Goal: Information Seeking & Learning: Learn about a topic

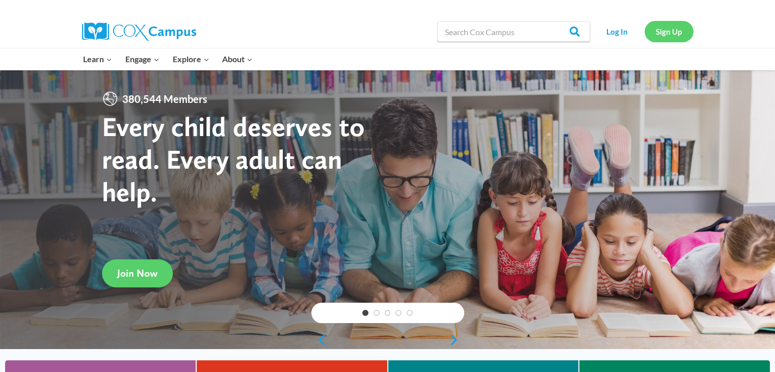
click at [679, 30] on link "Sign Up" at bounding box center [669, 31] width 49 height 21
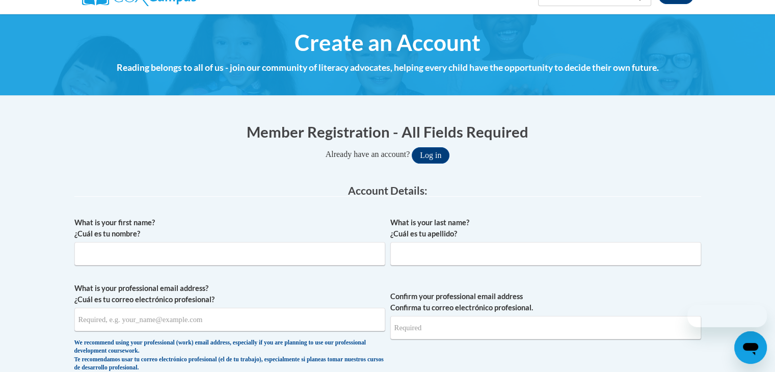
scroll to position [98, 0]
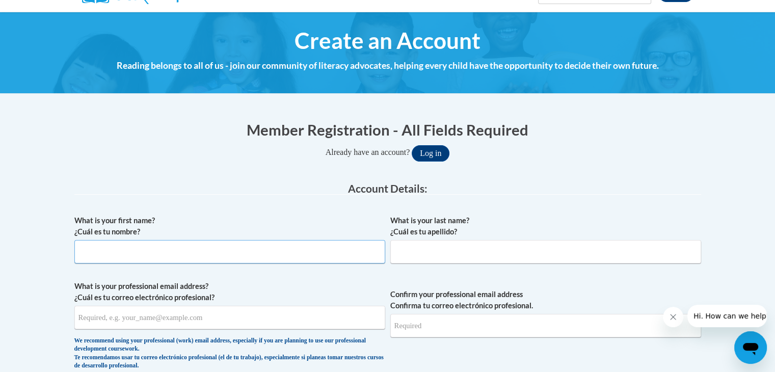
click at [240, 257] on input "What is your first name? ¿Cuál es tu nombre?" at bounding box center [229, 251] width 311 height 23
type input "Kristin"
type input "Miller"
click at [209, 321] on input "What is your professional email address? ¿Cuál es tu correo electrónico profesi…" at bounding box center [229, 317] width 311 height 23
type input "kwmiller086@mail.jamessprunt.edu"
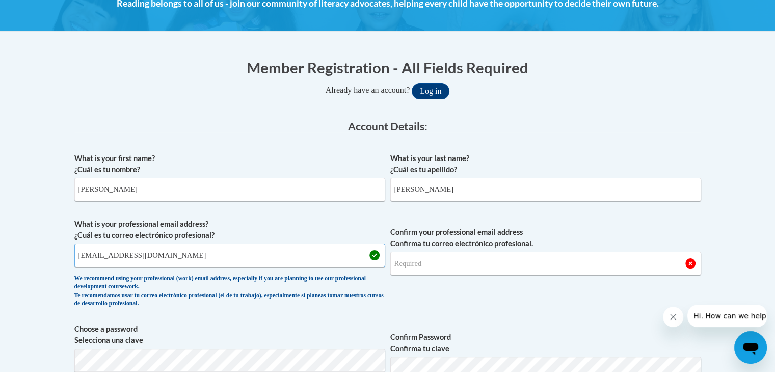
scroll to position [179, 0]
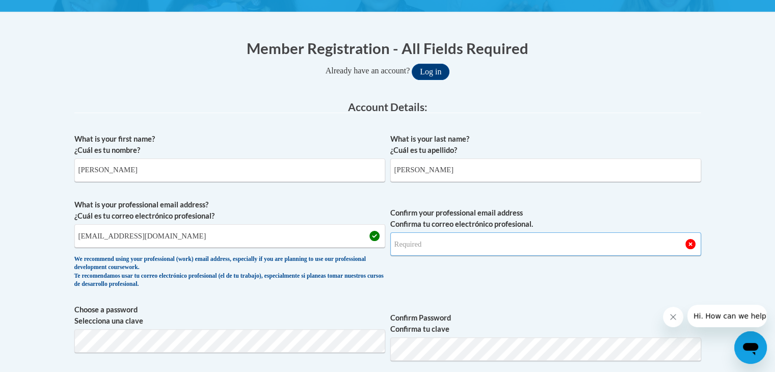
click at [427, 243] on input "Confirm your professional email address Confirma tu correo electrónico profesio…" at bounding box center [545, 243] width 311 height 23
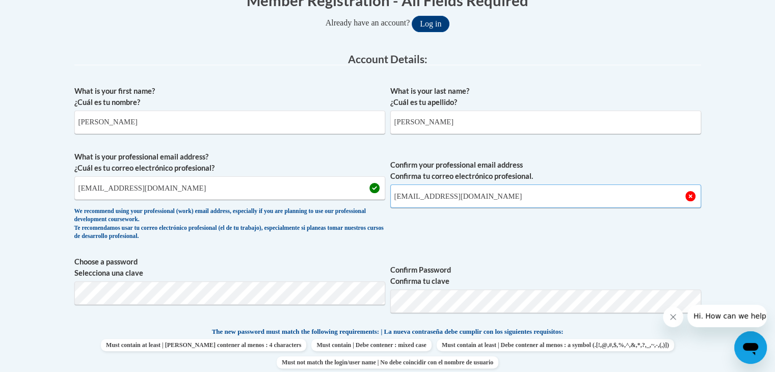
scroll to position [231, 0]
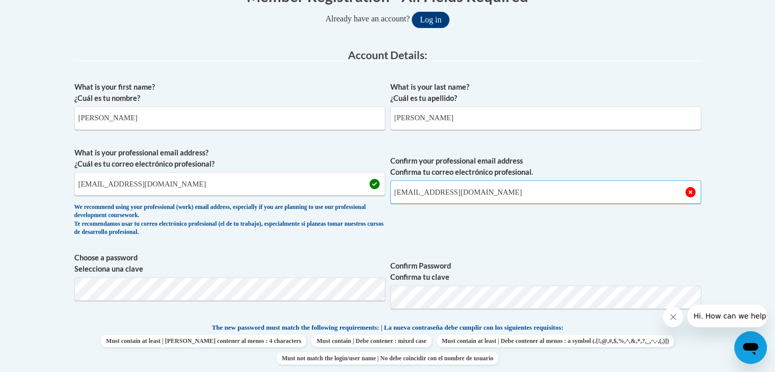
type input "kwmiller086@mail.jamessprunt.edu"
click at [427, 243] on div "What is your first name? ¿Cuál es tu nombre? Kristin What is your last name? ¿C…" at bounding box center [387, 308] width 627 height 465
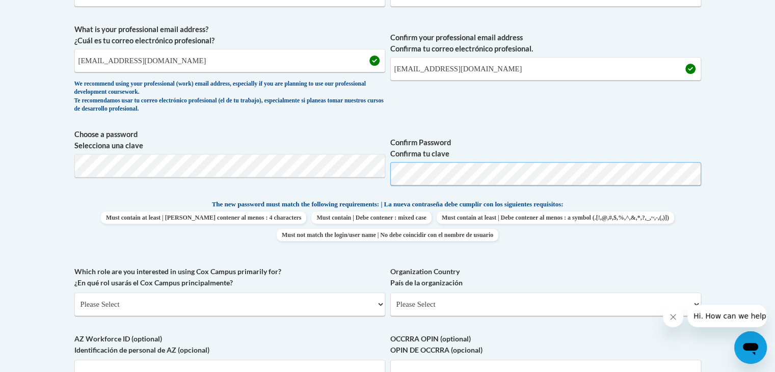
scroll to position [359, 0]
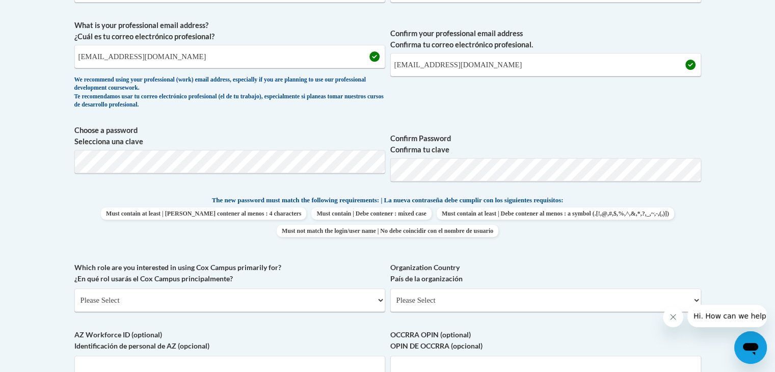
click at [371, 270] on label "Which role are you interested in using Cox Campus primarily for? ¿En qué rol us…" at bounding box center [229, 273] width 311 height 22
click at [371, 288] on select "Please Select College/University | Colegio/Universidad Community/Nonprofit Part…" at bounding box center [229, 299] width 311 height 23
click at [224, 303] on select "Please Select College/University | Colegio/Universidad Community/Nonprofit Part…" at bounding box center [229, 299] width 311 height 23
select select "5a18ea06-2b54-4451-96f2-d152daf9eac5"
click at [74, 288] on select "Please Select College/University | Colegio/Universidad Community/Nonprofit Part…" at bounding box center [229, 299] width 311 height 23
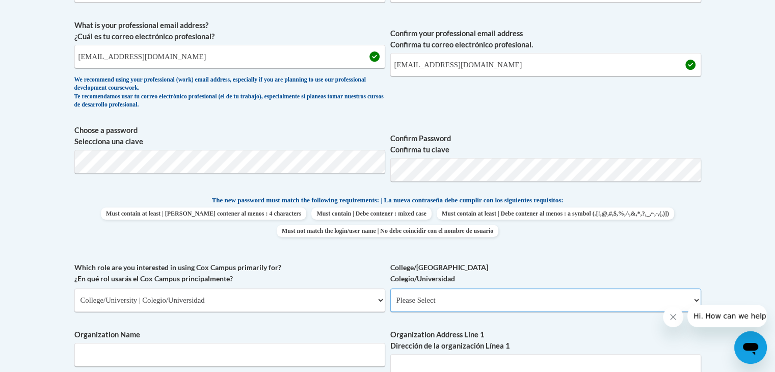
click at [455, 302] on select "Please Select College/University Staff | Empleado universitario College/Univers…" at bounding box center [545, 299] width 311 height 23
select select "99b32b07-cffc-426c-8bf6-0cd77760d84b"
click at [390, 288] on select "Please Select College/University Staff | Empleado universitario College/Univers…" at bounding box center [545, 299] width 311 height 23
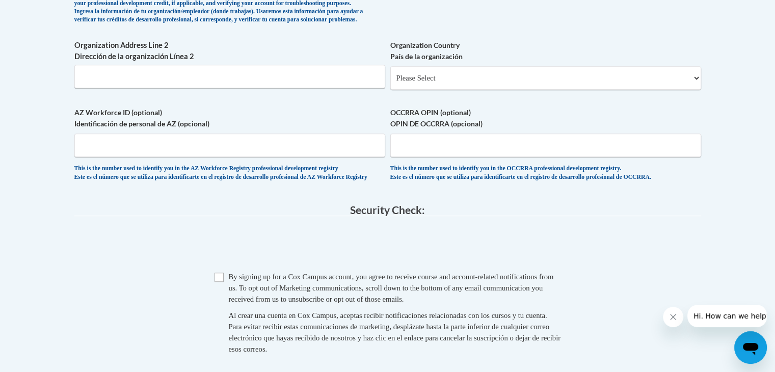
scroll to position [742, 0]
click at [414, 90] on select "Please Select United States | Estados Unidos Outside of the United States | Fue…" at bounding box center [545, 77] width 311 height 23
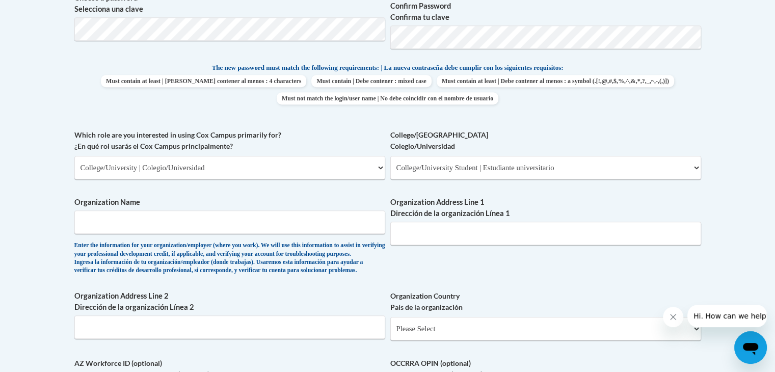
scroll to position [489, 0]
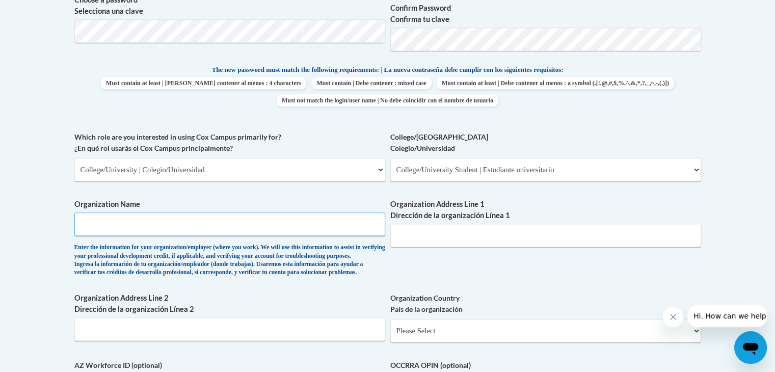
click at [266, 223] on input "Organization Name" at bounding box center [229, 224] width 311 height 23
type input "James Sprunt Community College"
click at [425, 237] on input "Organization Address Line 1 Dirección de la organización Línea 1" at bounding box center [545, 235] width 311 height 23
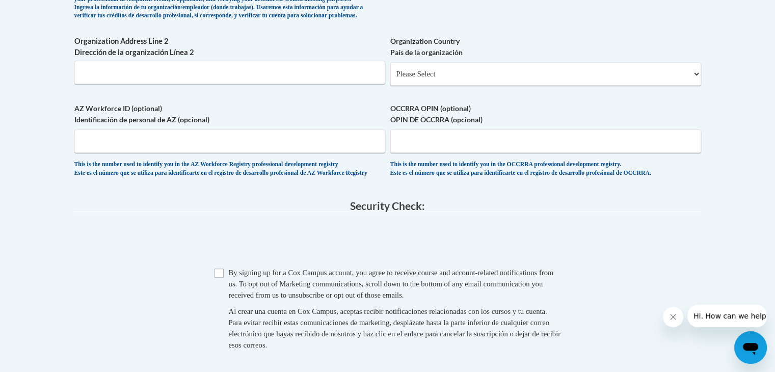
scroll to position [680, 0]
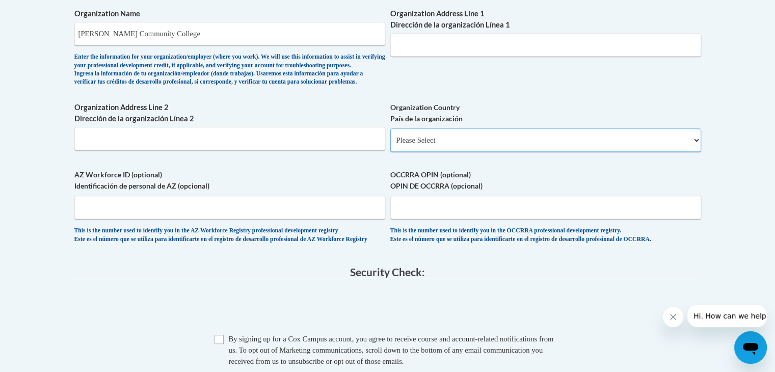
click at [444, 152] on select "Please Select United States | Estados Unidos Outside of the United States | Fue…" at bounding box center [545, 139] width 311 height 23
select select "ad49bcad-a171-4b2e-b99c-48b446064914"
click at [390, 145] on select "Please Select United States | Estados Unidos Outside of the United States | Fue…" at bounding box center [545, 139] width 311 height 23
select select
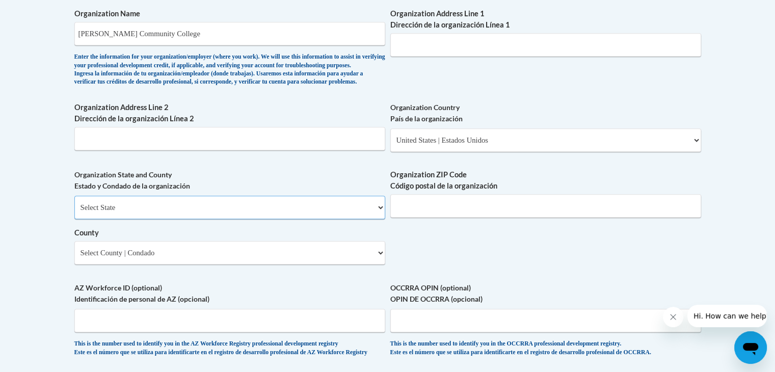
click at [337, 218] on select "Select State Alabama Alaska Arizona Arkansas California Colorado Connecticut De…" at bounding box center [229, 207] width 311 height 23
select select "North Carolina"
click at [74, 212] on select "Select State Alabama Alaska Arizona Arkansas California Colorado Connecticut De…" at bounding box center [229, 207] width 311 height 23
click at [452, 218] on input "Organization ZIP Code Código postal de la organización" at bounding box center [545, 205] width 311 height 23
type input "28349"
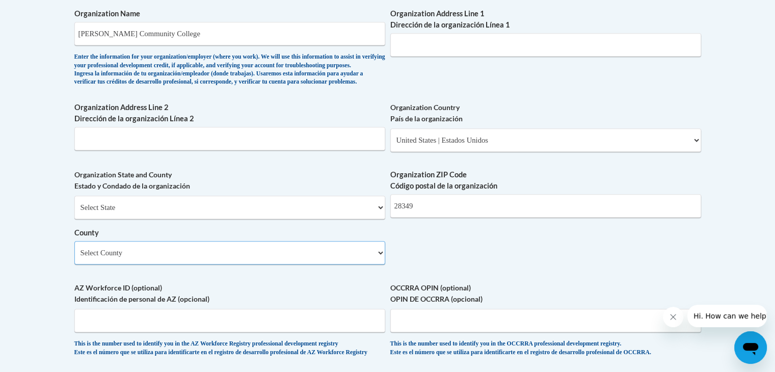
click at [366, 265] on select "Select County Alamance Alexander Alleghany Anson Ashe Avery Beaufort Bertie Bla…" at bounding box center [229, 252] width 311 height 23
select select "Duplin"
click at [74, 257] on select "Select County Alamance Alexander Alleghany Anson Ashe Avery Beaufort Bertie Bla…" at bounding box center [229, 252] width 311 height 23
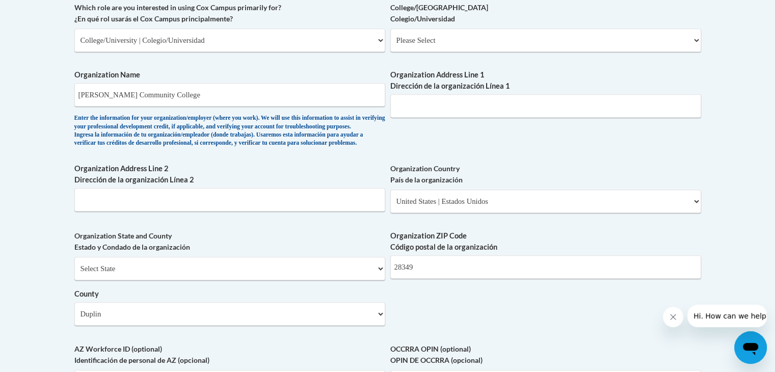
scroll to position [618, 0]
click at [277, 213] on input "Organization Address Line 2 Dirección de la organización Línea 2" at bounding box center [229, 200] width 311 height 23
click at [440, 111] on input "Organization Address Line 1 Dirección de la organización Línea 1" at bounding box center [545, 106] width 311 height 23
type input "133 James Sprunt Drive"
click at [424, 163] on div "What is your first name? ¿Cuál es tu nombre? Kristin What is your last name? ¿C…" at bounding box center [387, 59] width 627 height 739
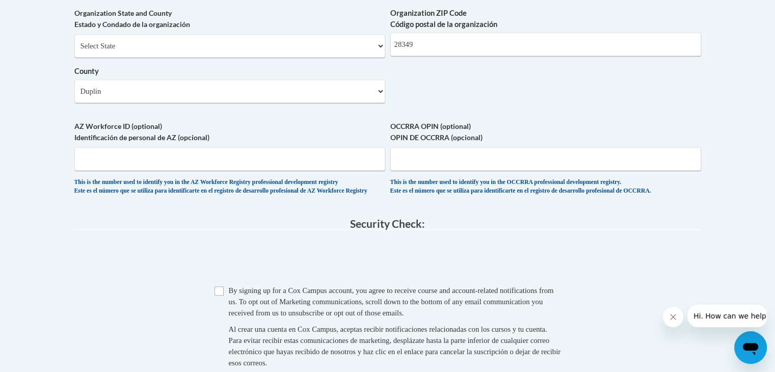
scroll to position [857, 0]
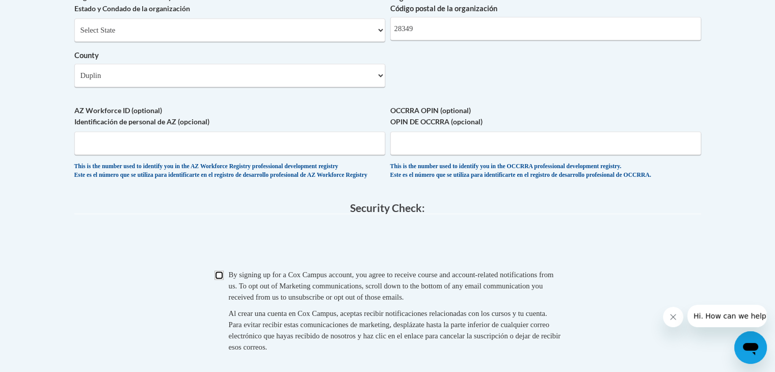
click at [220, 280] on input "Checkbox" at bounding box center [219, 275] width 9 height 9
checkbox input "true"
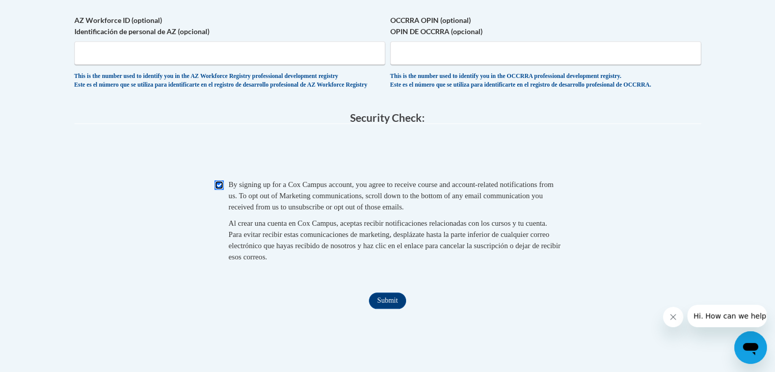
scroll to position [948, 0]
click at [389, 308] on input "Submit" at bounding box center [387, 300] width 37 height 16
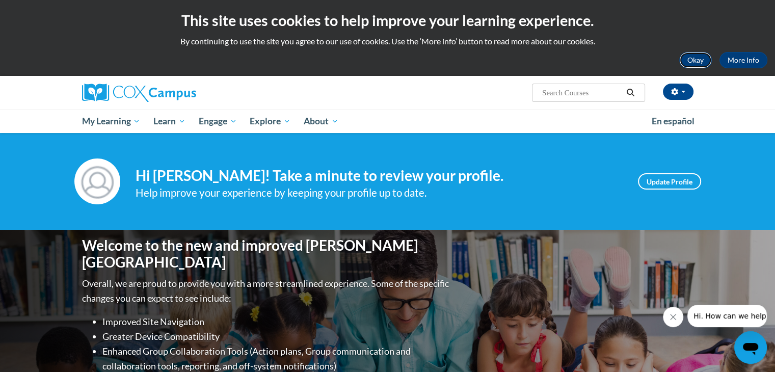
click at [690, 61] on button "Okay" at bounding box center [695, 60] width 33 height 16
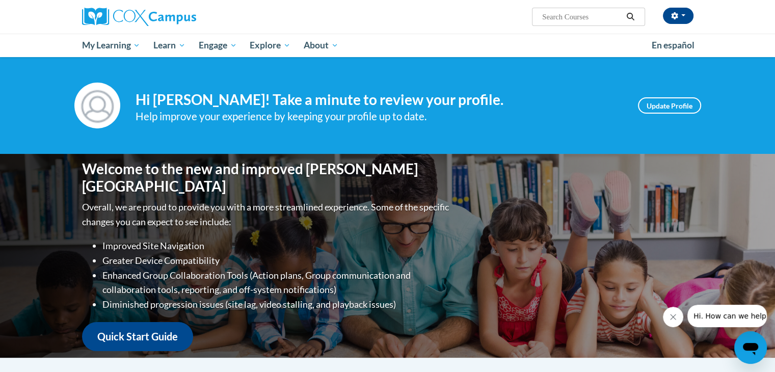
click at [557, 13] on input "Search..." at bounding box center [582, 17] width 82 height 12
paste input "Early Literacy"
type input "Early Literacy"
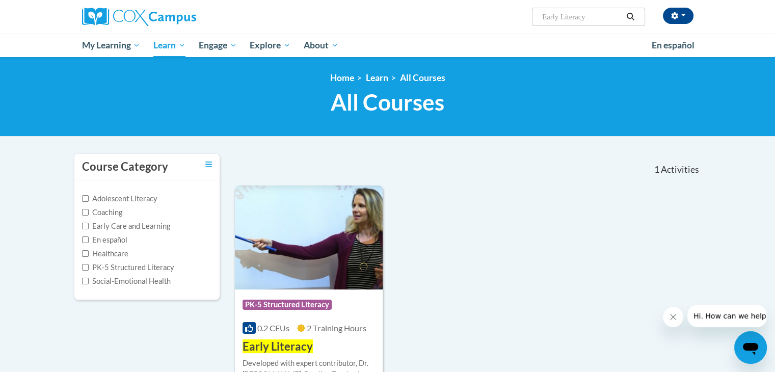
click at [596, 19] on input "Early Literacy" at bounding box center [582, 17] width 82 height 12
type input "Early Literacy print"
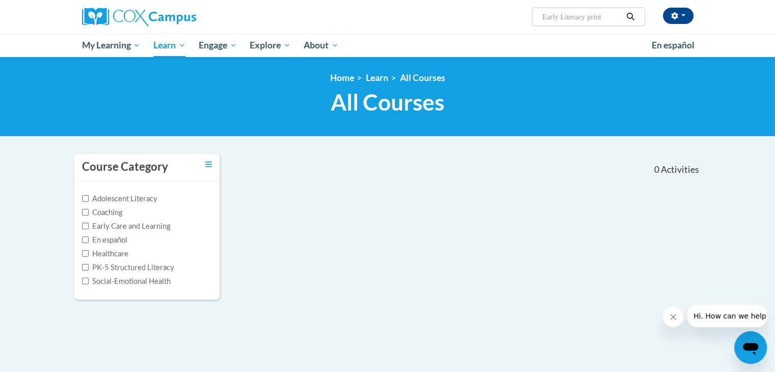
click at [606, 22] on input "Early Literacy print" at bounding box center [582, 17] width 82 height 12
type input "Early Literacy print awareness"
click at [616, 21] on input "Early Literacy print awareness" at bounding box center [582, 17] width 82 height 12
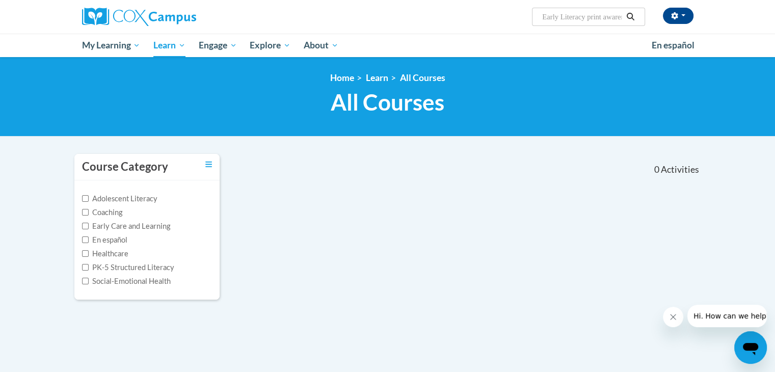
scroll to position [0, 47]
drag, startPoint x: 549, startPoint y: 20, endPoint x: 700, endPoint y: 6, distance: 151.6
click at [700, 6] on div "Kristin Miller (Eastern Daylight Time GMT-0400 ) My Profile Inbox My Transcript…" at bounding box center [492, 13] width 418 height 26
click at [619, 14] on input "Early Literacy print awareness phonolo" at bounding box center [582, 17] width 82 height 12
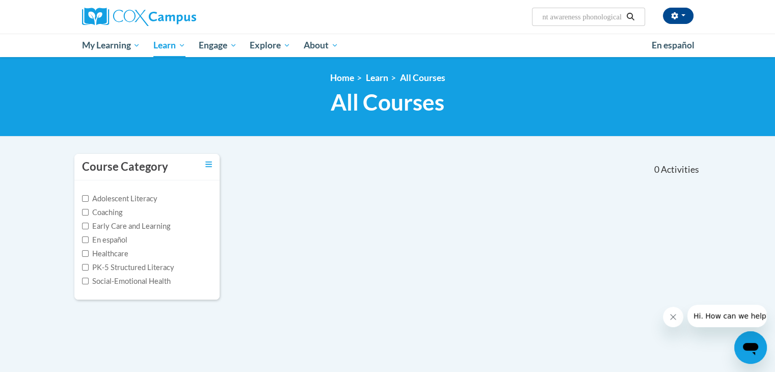
drag, startPoint x: 570, startPoint y: 15, endPoint x: 749, endPoint y: 3, distance: 179.3
click at [749, 3] on div "Kristin Miller (Eastern Daylight Time GMT-0400 ) My Profile Inbox My Transcript…" at bounding box center [387, 28] width 775 height 57
type input "Early Literacy print awareness phonological awareness"
drag, startPoint x: 540, startPoint y: 16, endPoint x: 559, endPoint y: 17, distance: 18.9
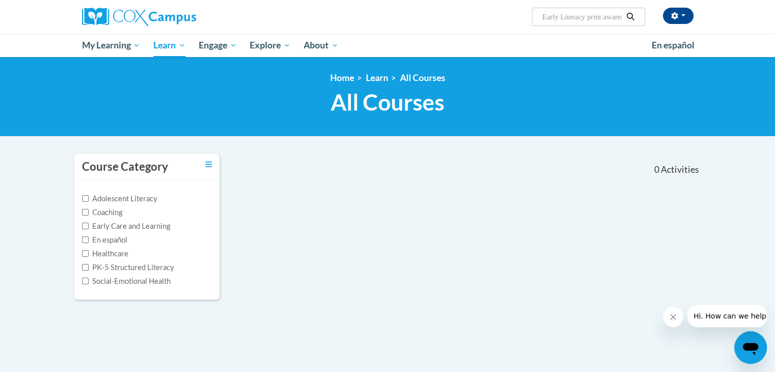
click at [559, 17] on span "Search Search... Early Literacy print awareness phonological awareness" at bounding box center [588, 17] width 113 height 18
drag, startPoint x: 585, startPoint y: 17, endPoint x: 707, endPoint y: -3, distance: 123.9
click at [707, 0] on html "Kristin Miller (Eastern Daylight Time GMT-0400 ) My Profile Inbox My Transcript…" at bounding box center [387, 186] width 775 height 372
type input "Early Literacy"
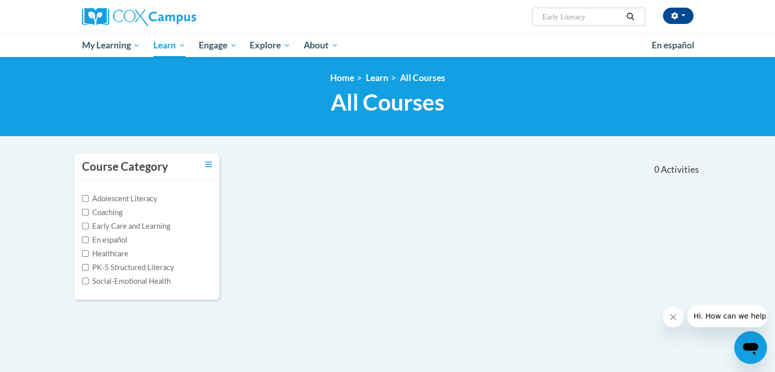
scroll to position [0, 0]
type input "Early Literacy"
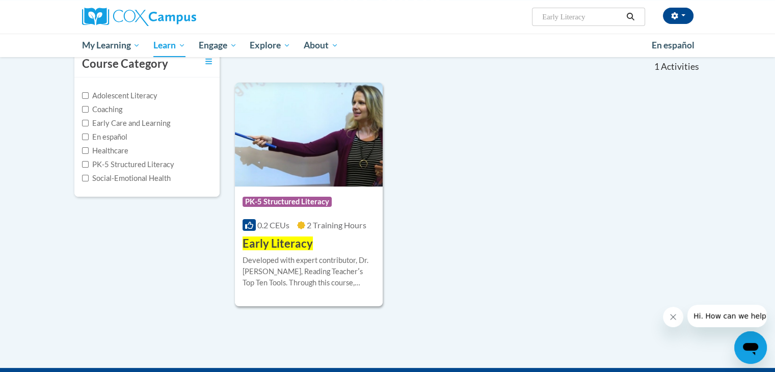
scroll to position [110, 0]
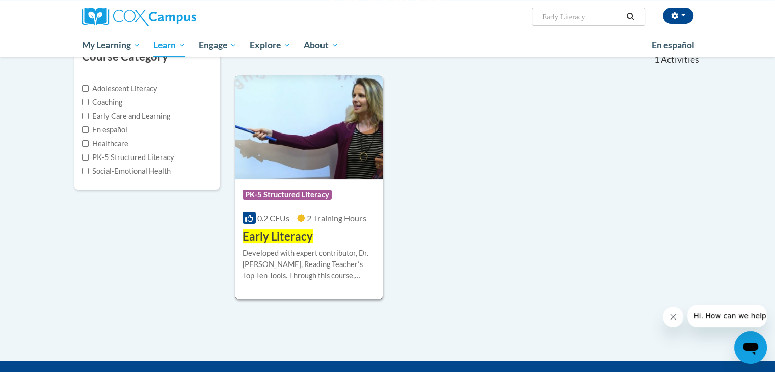
click at [349, 229] on div "Course Category: PK-5 Structured Literacy 0.2 CEUs 2 Training Hours COURSE Earl…" at bounding box center [309, 211] width 148 height 65
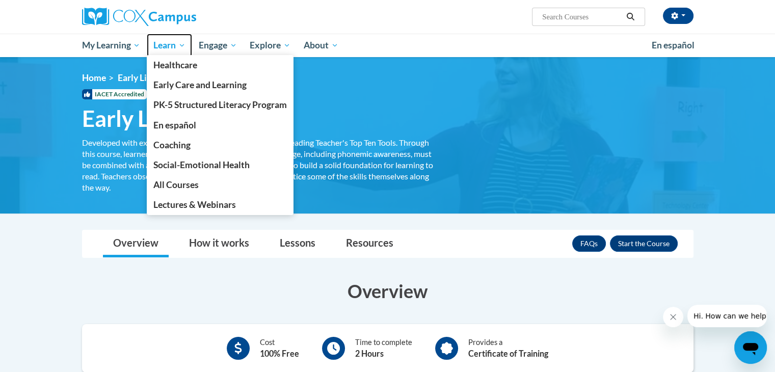
click at [163, 47] on span "Learn" at bounding box center [169, 45] width 32 height 12
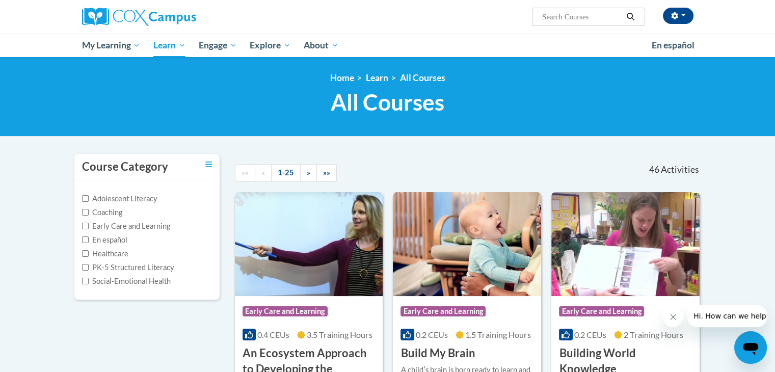
click at [585, 13] on input "Search..." at bounding box center [582, 17] width 82 height 12
type input "early literacy"
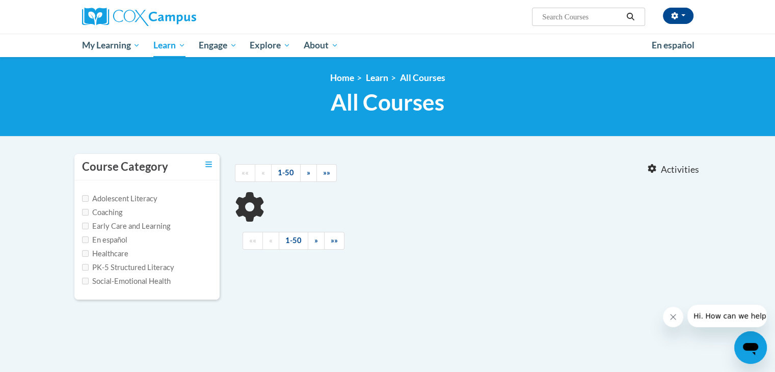
type input "early literacy"
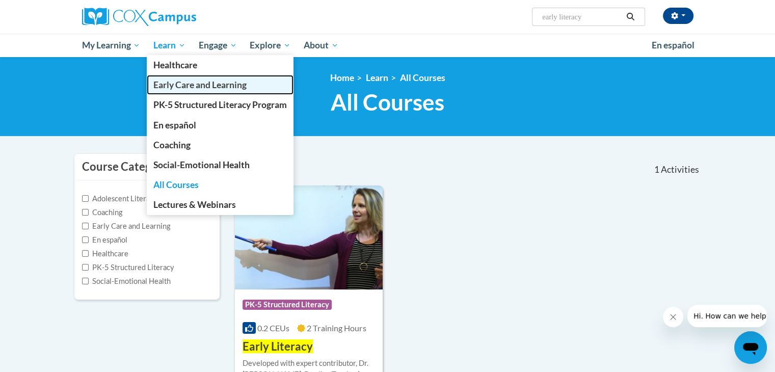
click at [185, 84] on span "Early Care and Learning" at bounding box center [199, 85] width 93 height 11
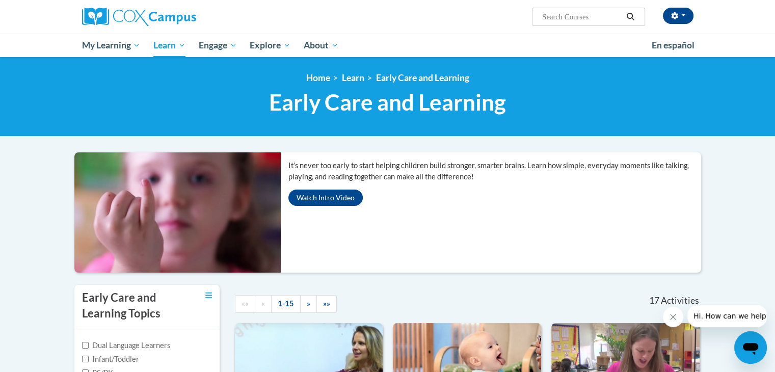
click at [584, 16] on input "Search..." at bounding box center [582, 17] width 82 height 12
type input "early literacy"
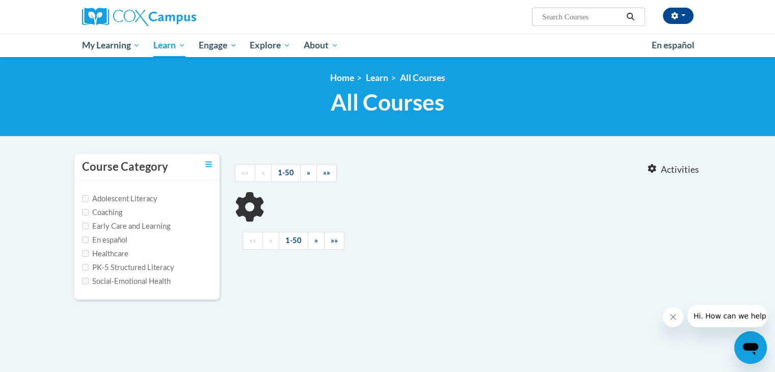
type input "early literacy"
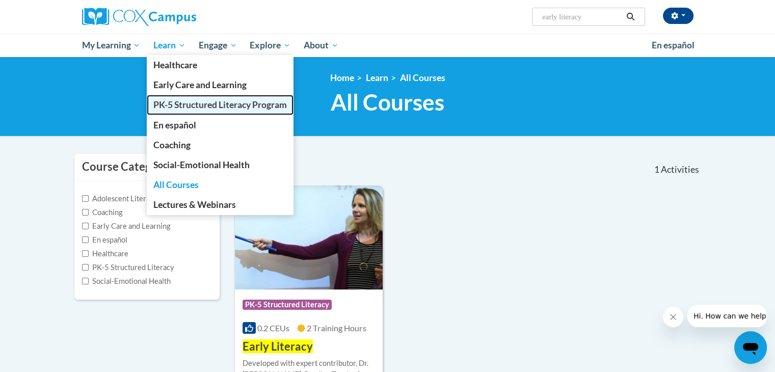
click at [183, 107] on span "PK-5 Structured Literacy Program" at bounding box center [220, 104] width 134 height 11
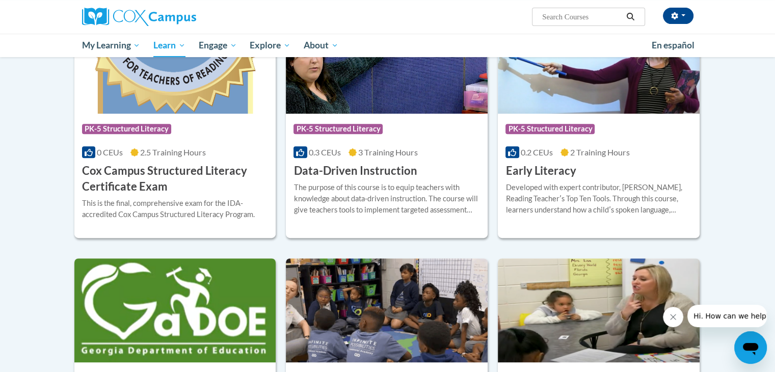
scroll to position [384, 0]
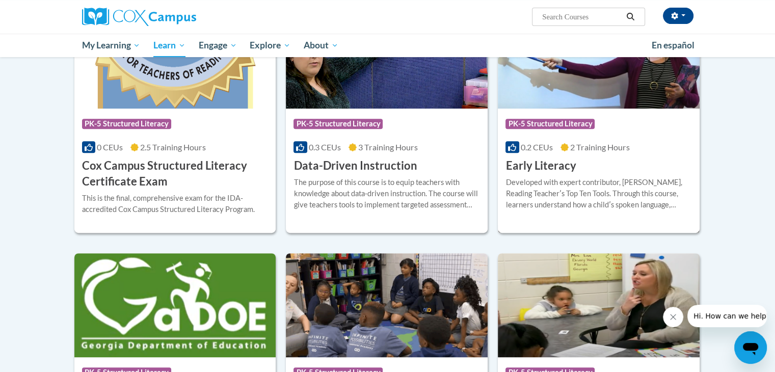
click at [551, 171] on h3 "Early Literacy" at bounding box center [541, 166] width 70 height 16
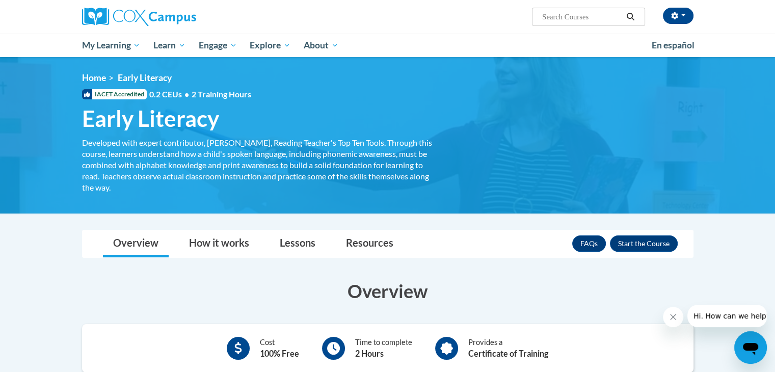
click at [588, 14] on input "Search..." at bounding box center [582, 17] width 82 height 12
type input "early literacy"
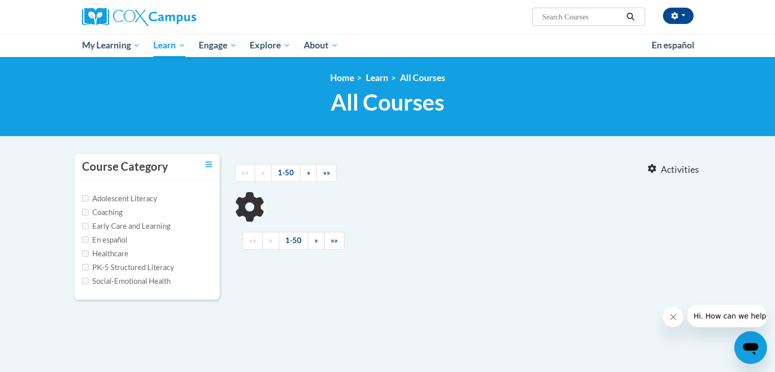
type input "early literacy"
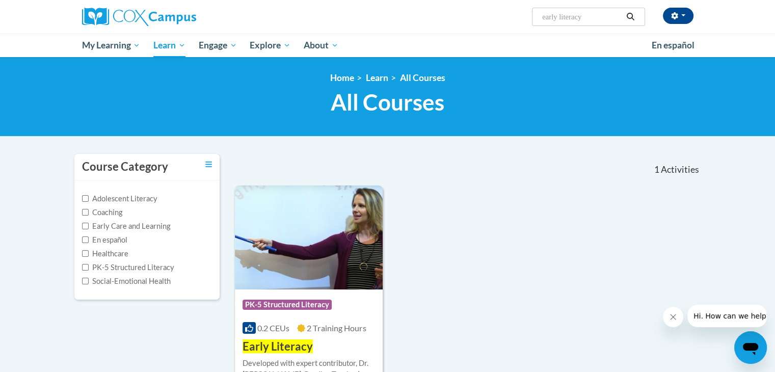
click at [589, 15] on input "early literacy" at bounding box center [582, 17] width 82 height 12
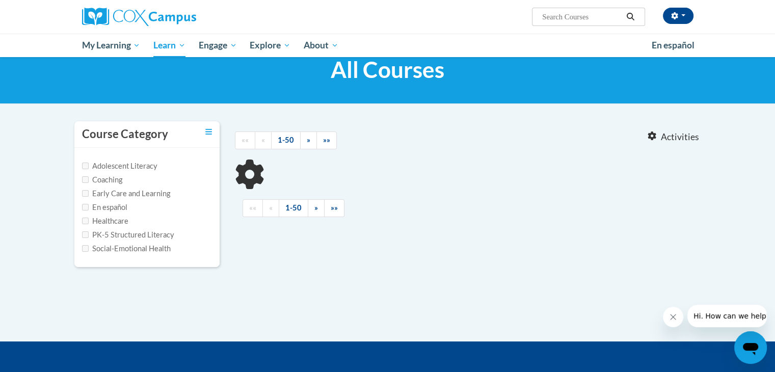
type input "early literacy"
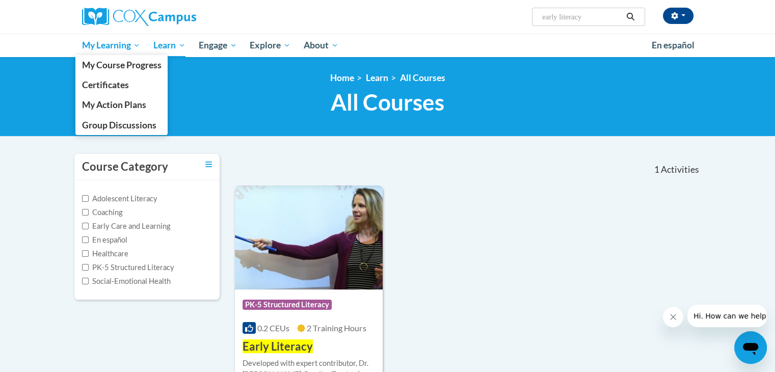
click at [108, 47] on span "My Learning" at bounding box center [111, 45] width 59 height 12
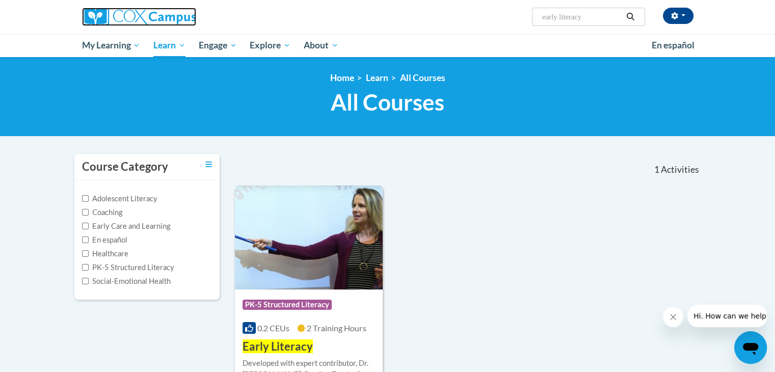
click at [137, 18] on img at bounding box center [139, 17] width 114 height 18
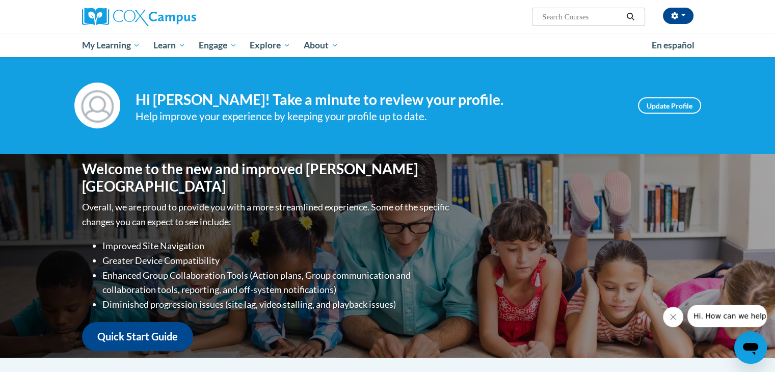
click at [550, 20] on input "Search..." at bounding box center [582, 17] width 82 height 12
type input "print awareness"
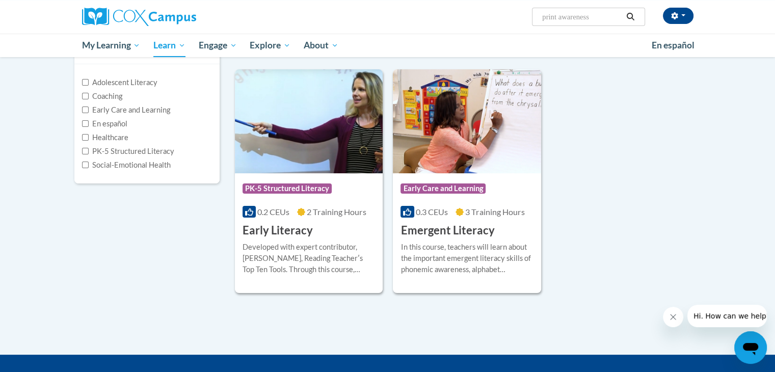
scroll to position [118, 0]
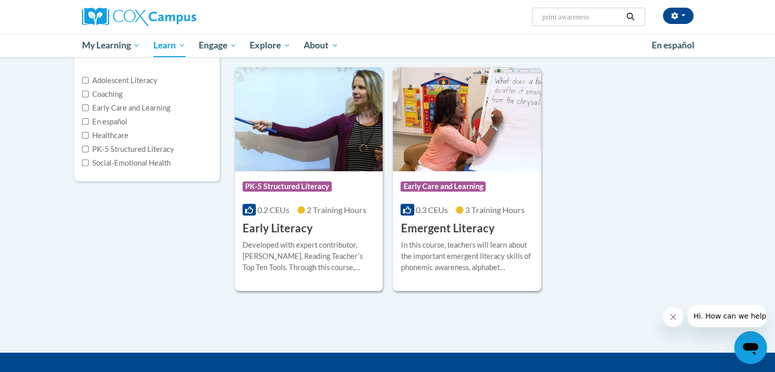
click at [599, 15] on input "print awareness" at bounding box center [582, 17] width 82 height 12
type input "print awareness phonological awareness"
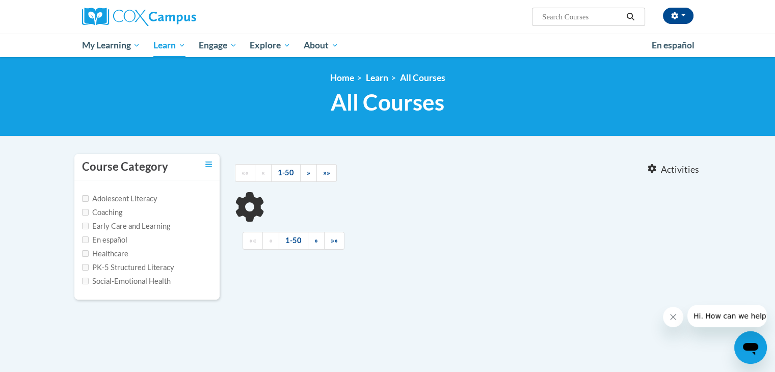
type input "print awareness phonological awareness"
click at [211, 161] on icon "Toggle collapse" at bounding box center [208, 165] width 7 height 8
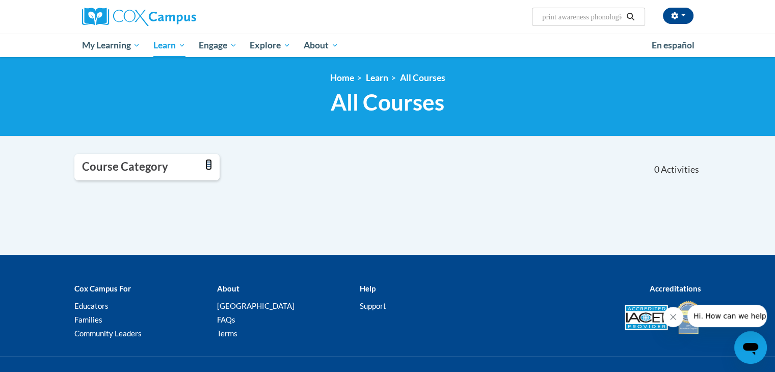
click at [211, 161] on icon "Toggle collapse" at bounding box center [208, 165] width 7 height 8
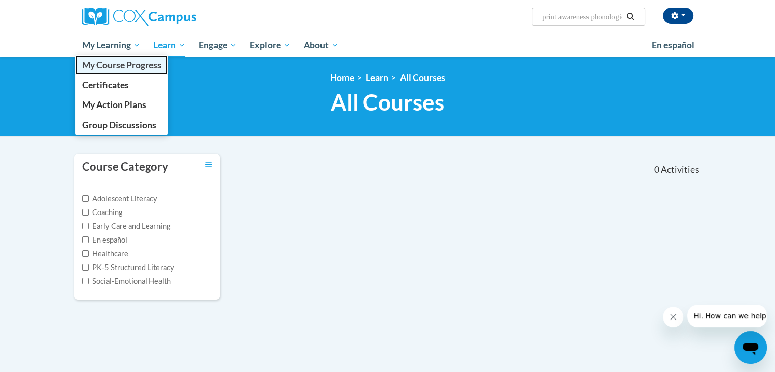
click at [121, 62] on span "My Course Progress" at bounding box center [122, 65] width 80 height 11
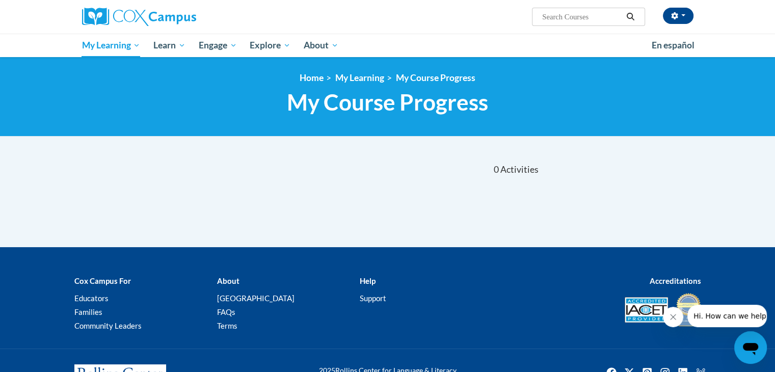
click at [555, 17] on input "Search..." at bounding box center [582, 17] width 82 height 12
type input "early literachy"
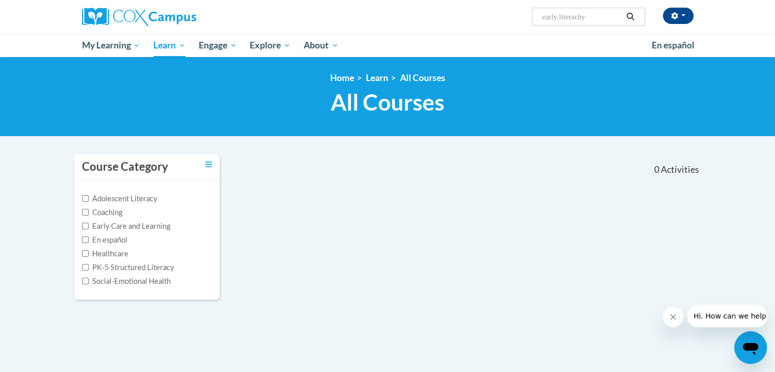
click at [596, 13] on input "early literachy" at bounding box center [582, 17] width 82 height 12
type input "early literacy"
